Goal: Task Accomplishment & Management: Manage account settings

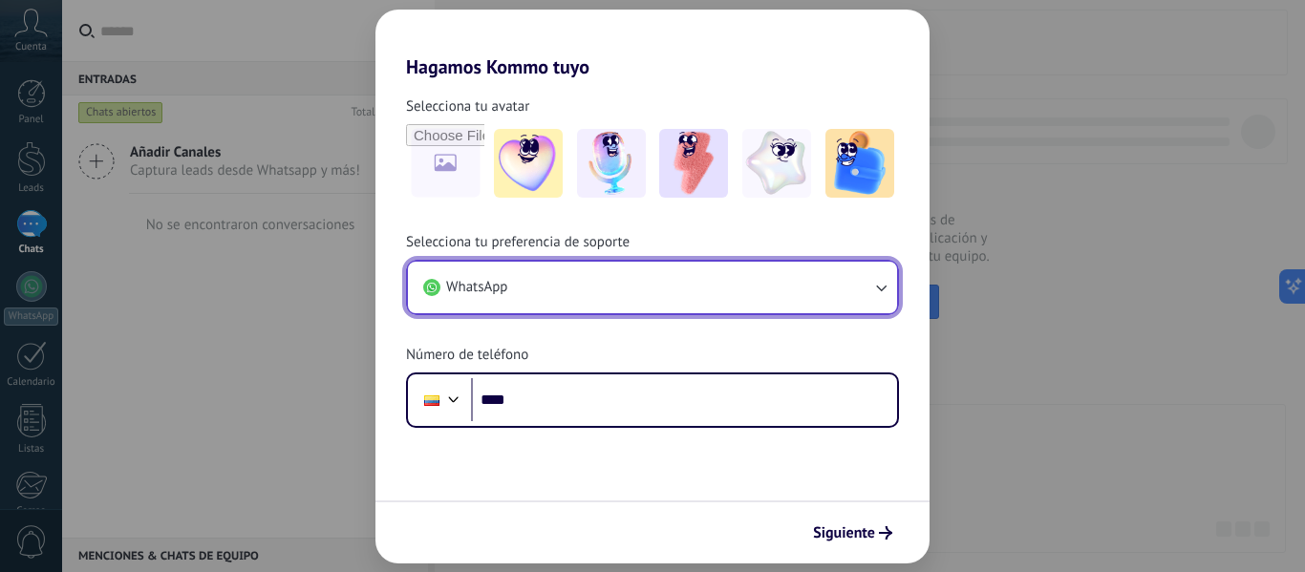
click at [801, 300] on button "WhatsApp" at bounding box center [652, 288] width 489 height 52
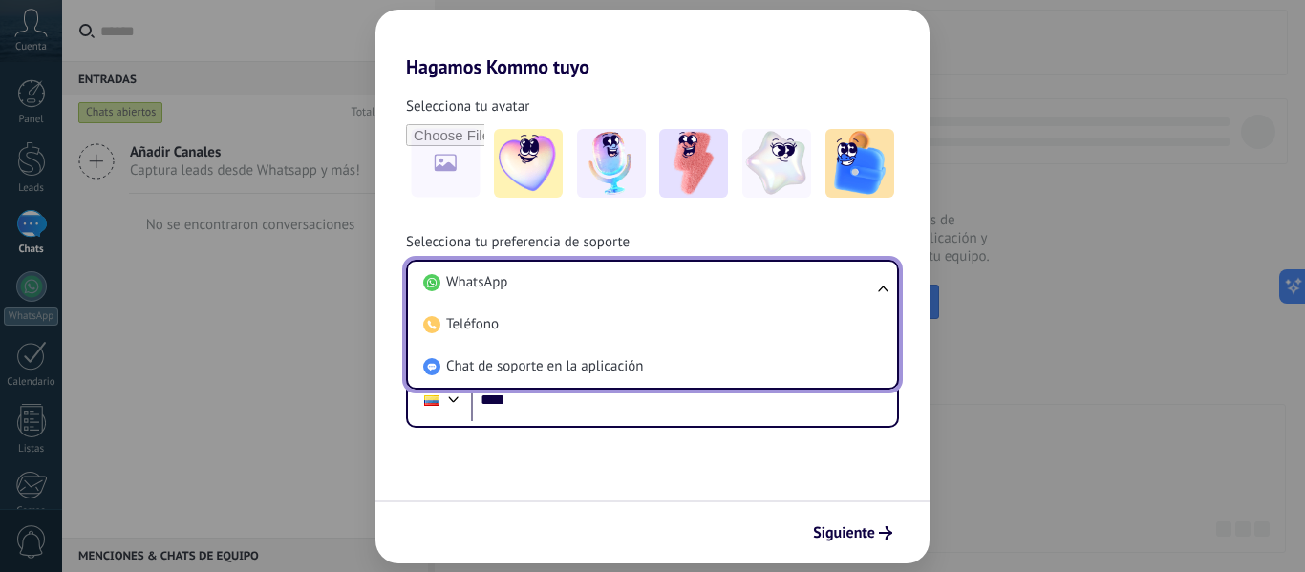
click at [801, 300] on li "WhatsApp" at bounding box center [649, 283] width 466 height 42
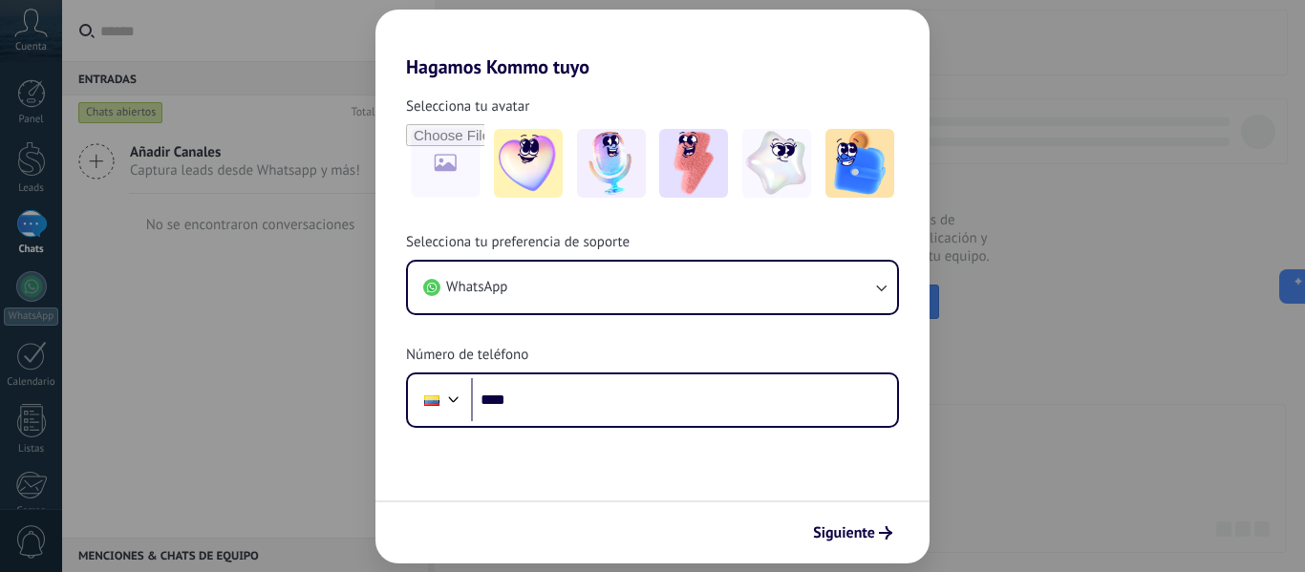
click at [276, 288] on div "Hagamos Kommo tuyo Selecciona tu avatar Selecciona tu preferencia de soporte Wh…" at bounding box center [652, 286] width 1305 height 572
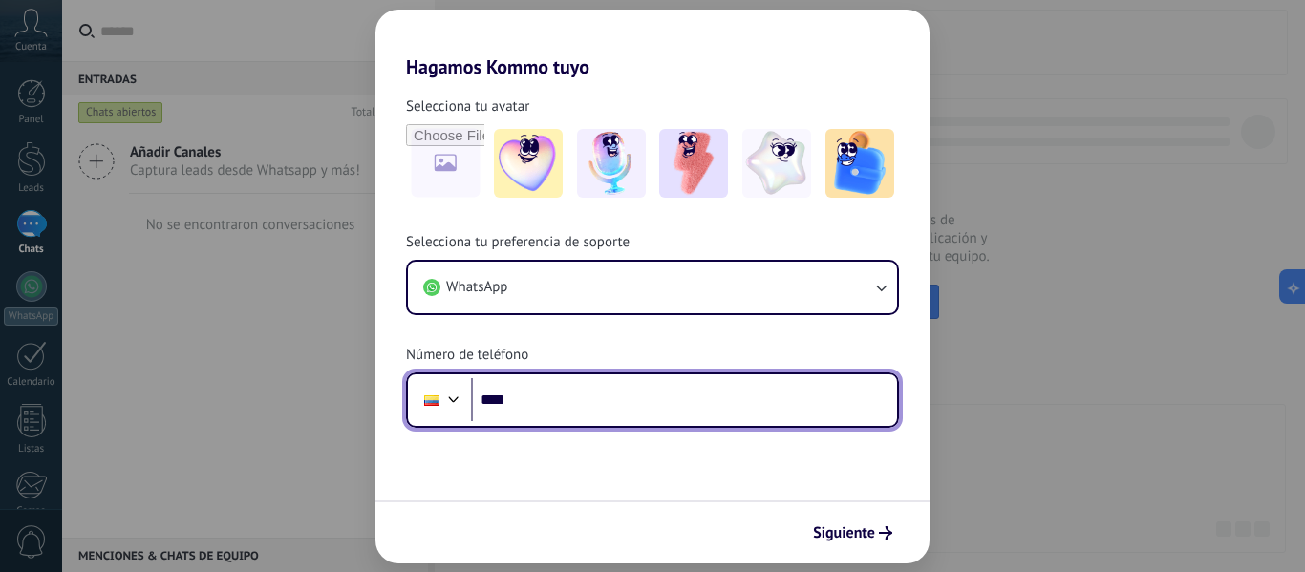
click at [583, 413] on input "****" at bounding box center [684, 400] width 426 height 44
type input "**********"
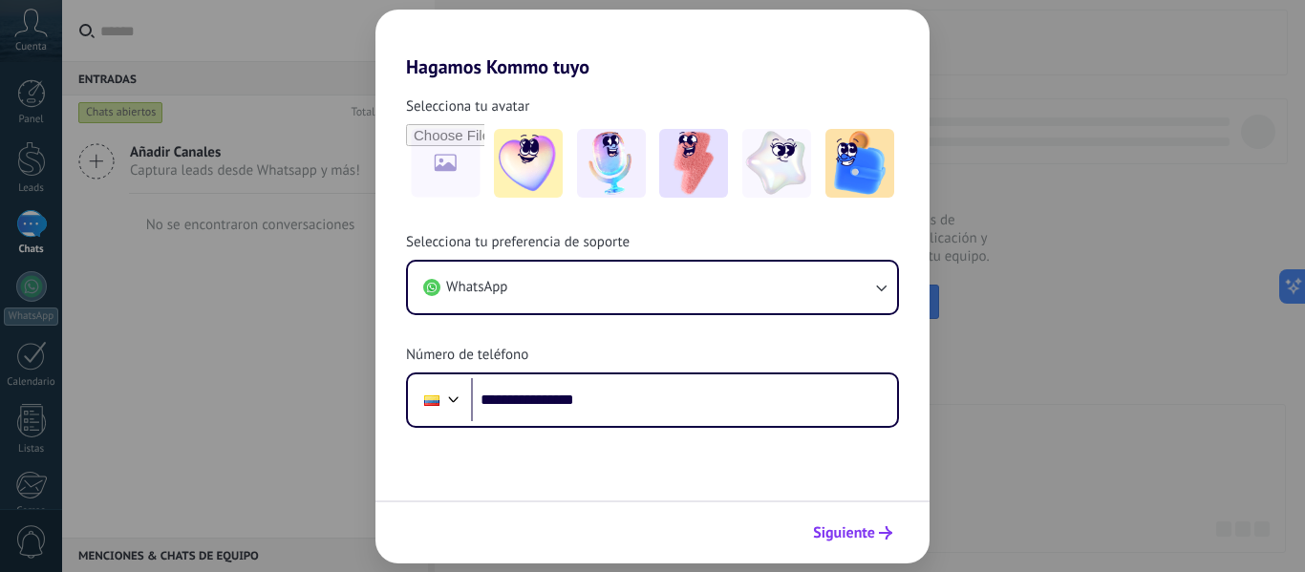
click at [867, 540] on span "Siguiente" at bounding box center [844, 532] width 62 height 13
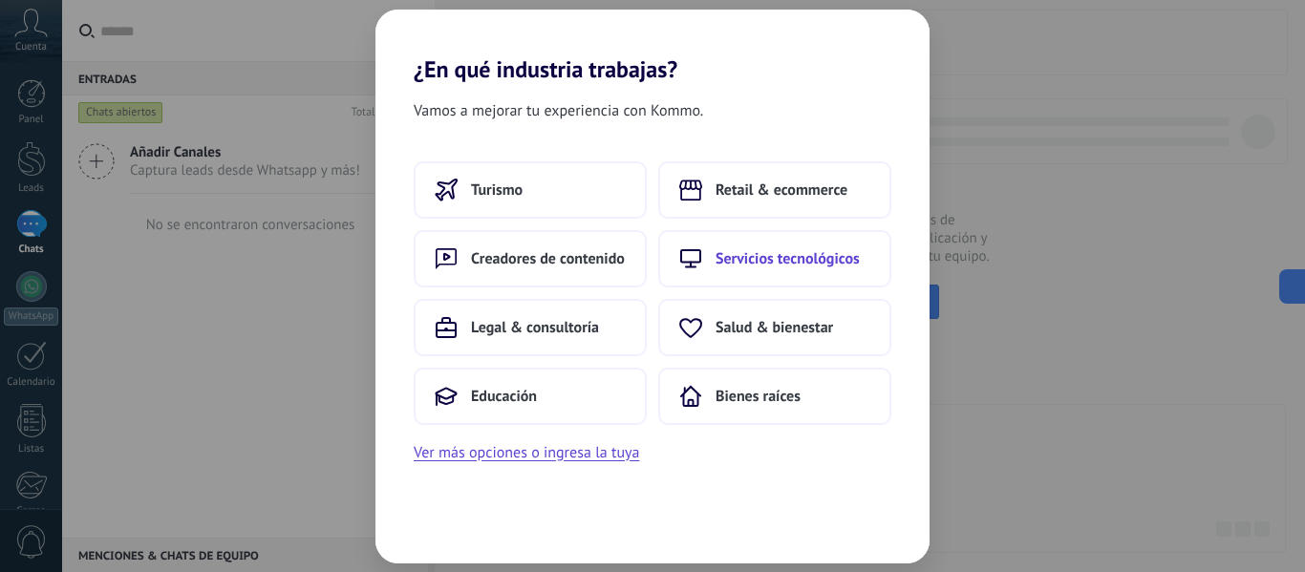
click at [719, 266] on button "Servicios tecnológicos" at bounding box center [774, 258] width 233 height 57
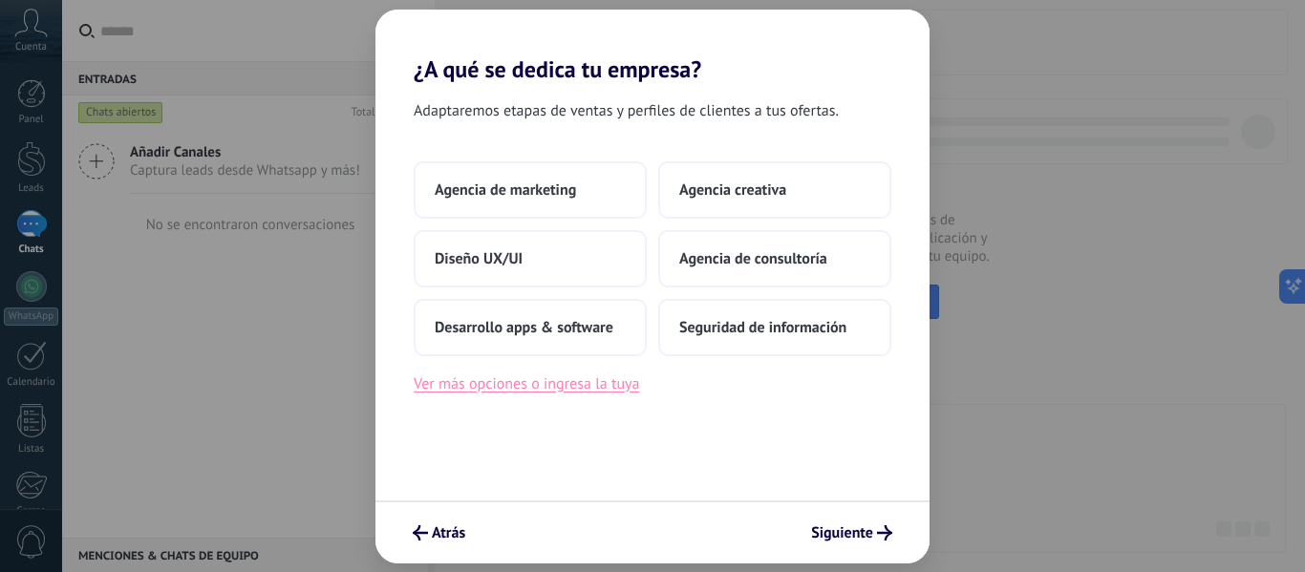
click at [564, 393] on button "Ver más opciones o ingresa la tuya" at bounding box center [526, 384] width 225 height 25
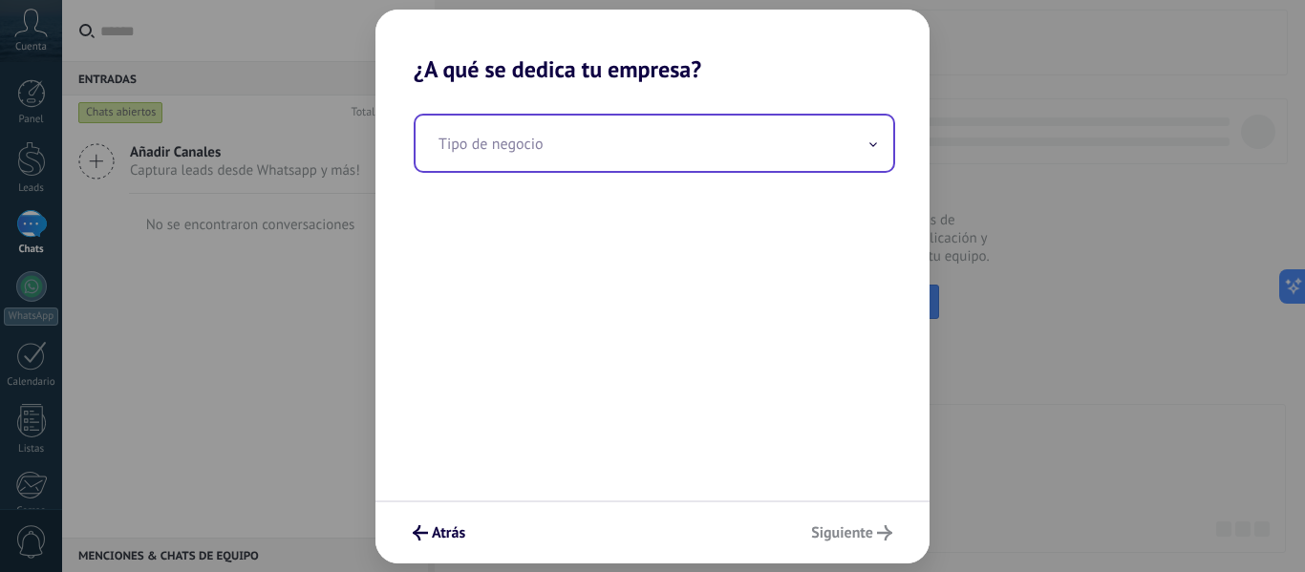
click at [480, 140] on input "text" at bounding box center [655, 143] width 478 height 55
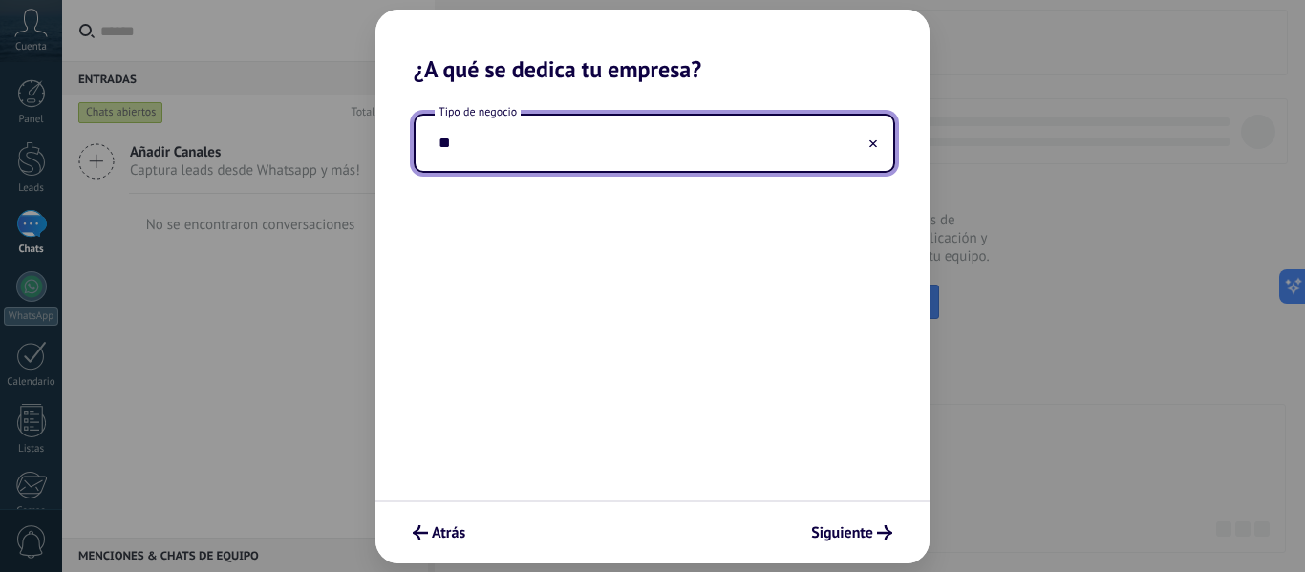
type input "*"
type input "**********"
click at [837, 533] on span "Siguiente" at bounding box center [842, 532] width 62 height 13
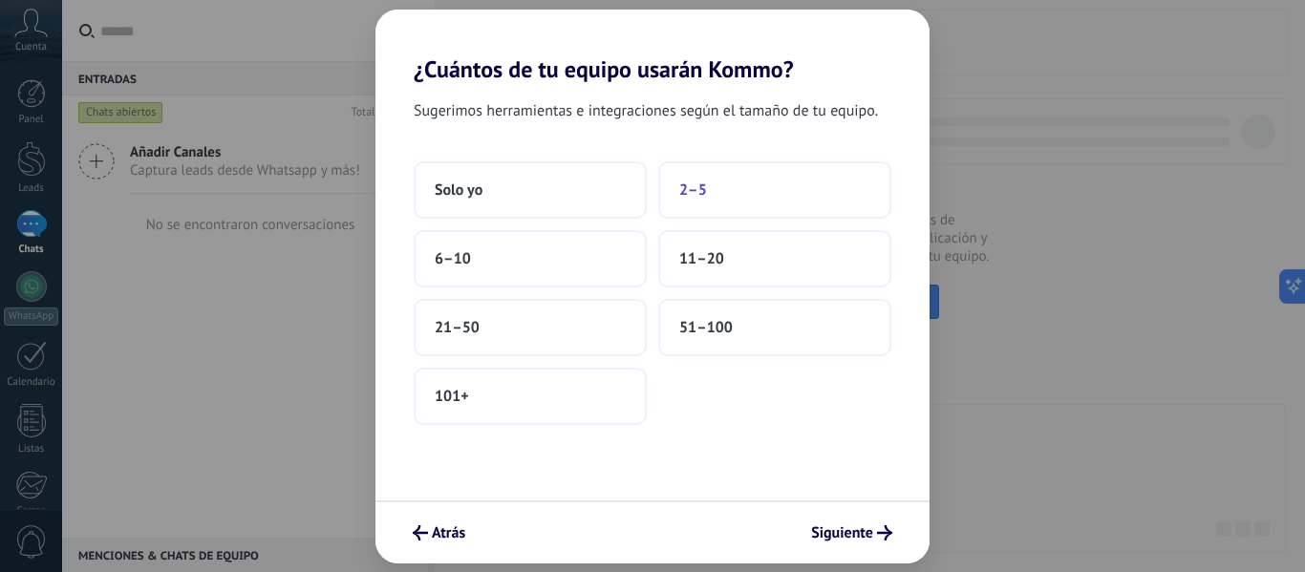
click at [706, 195] on span "2–5" at bounding box center [693, 190] width 28 height 19
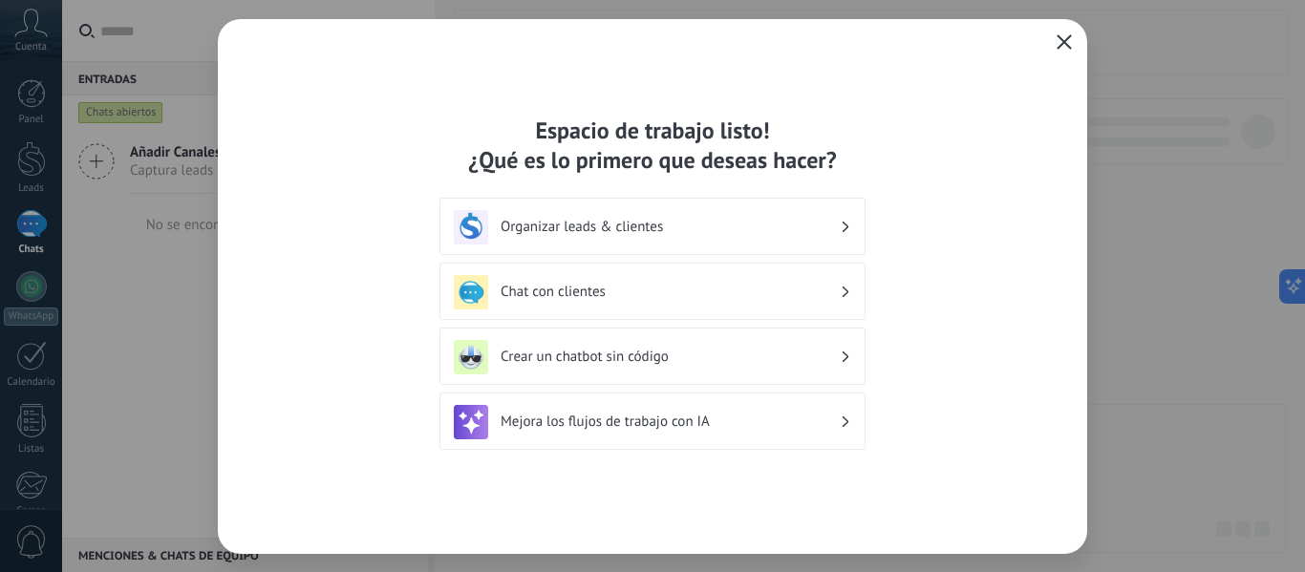
click at [615, 356] on h3 "Crear un chatbot sin código" at bounding box center [670, 357] width 339 height 18
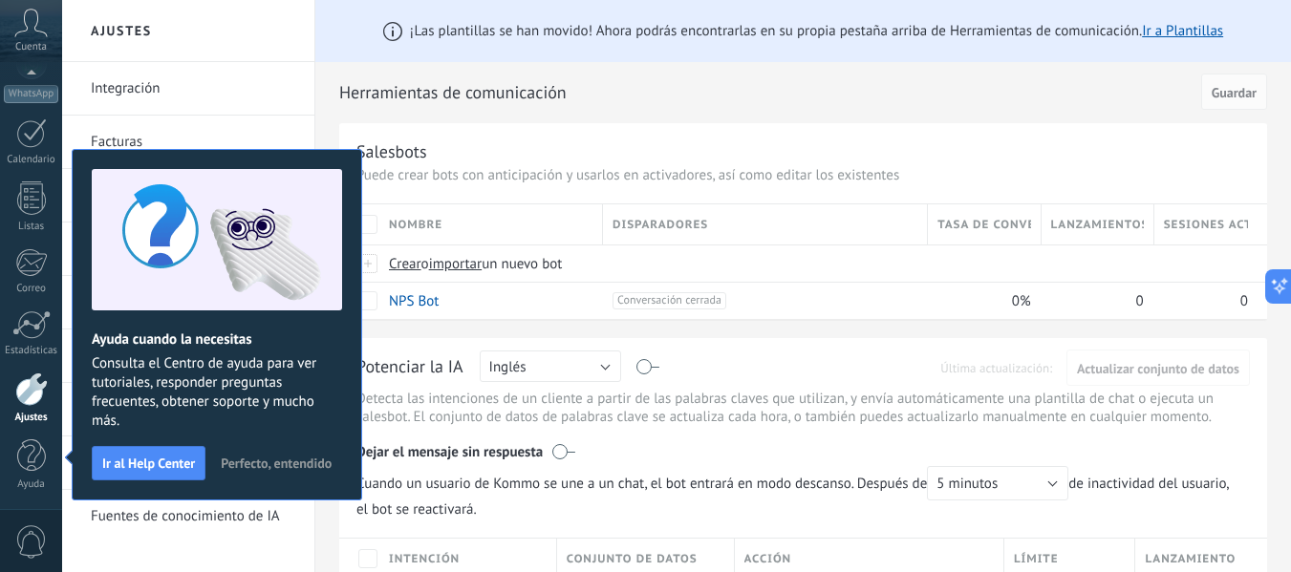
click at [267, 458] on span "Perfecto, entendido" at bounding box center [276, 463] width 111 height 13
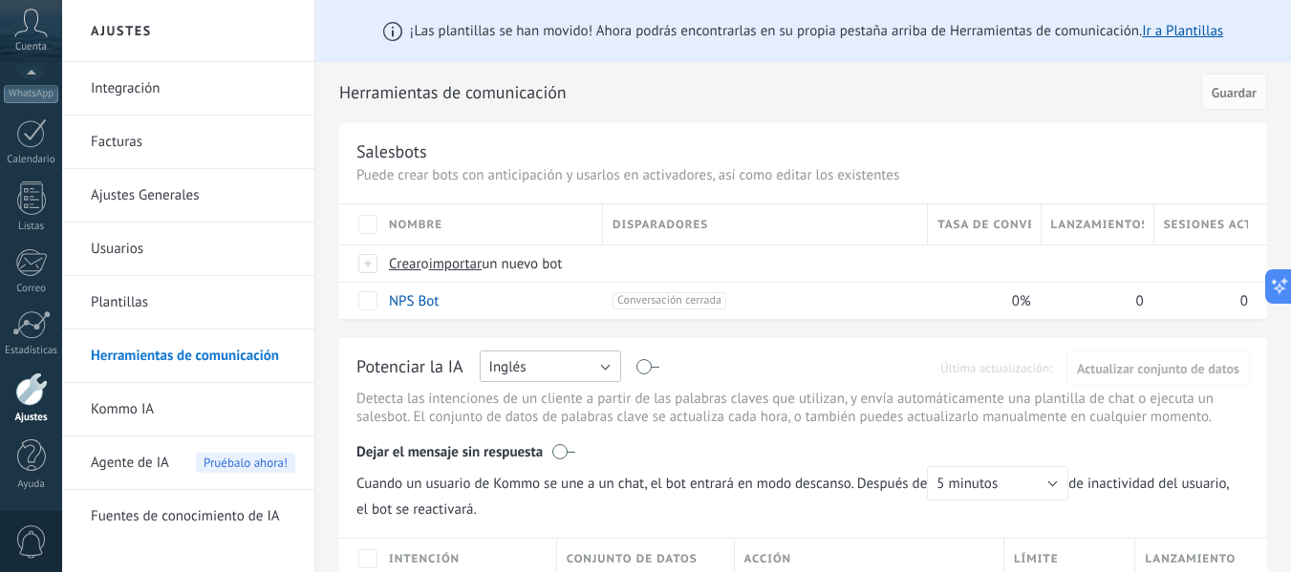
click at [605, 363] on button "Inglés" at bounding box center [550, 367] width 141 height 32
click at [546, 432] on span "Español" at bounding box center [541, 433] width 146 height 18
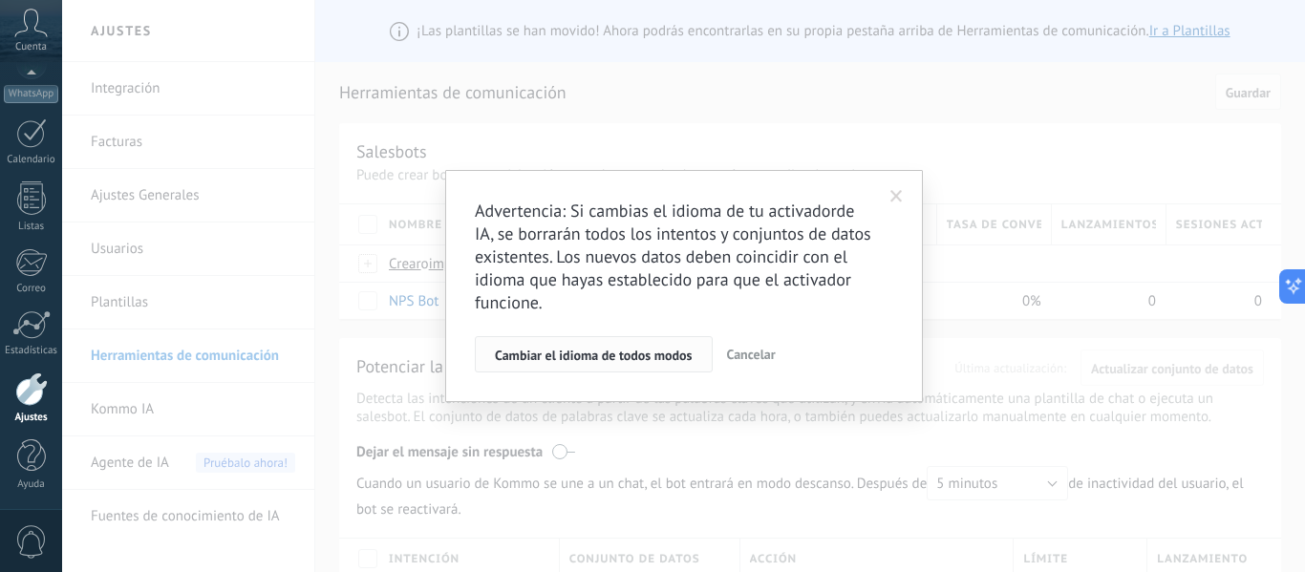
click at [564, 359] on span "Cambiar el idioma de todos modos" at bounding box center [594, 355] width 198 height 13
